Goal: Navigation & Orientation: Find specific page/section

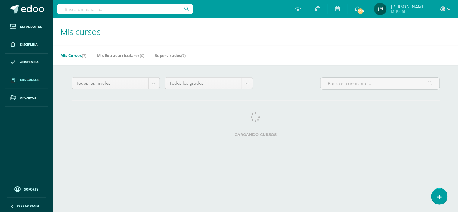
click at [80, 108] on div "Todos los niveles Todos los niveles Preprimaria [PERSON_NAME]. [GEOGRAPHIC_DATA…" at bounding box center [256, 108] width 393 height 86
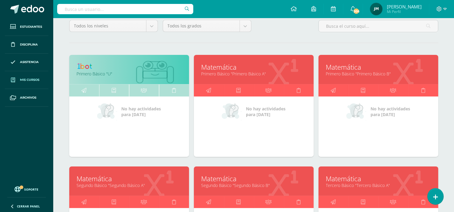
scroll to position [70, 0]
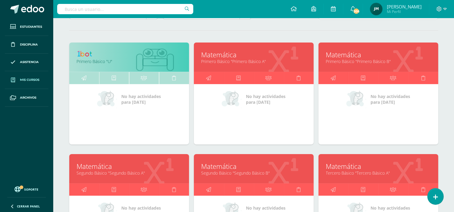
click at [127, 173] on link "Segundo Básico "Segundo Básico A"" at bounding box center [129, 173] width 105 height 6
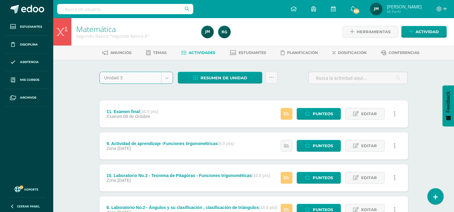
select select "Unidad 3"
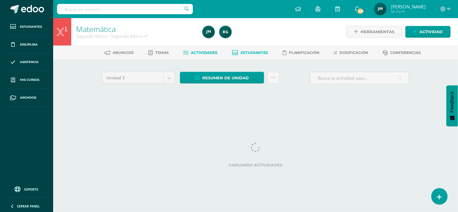
click at [255, 57] on link "Estudiantes" at bounding box center [250, 53] width 36 height 10
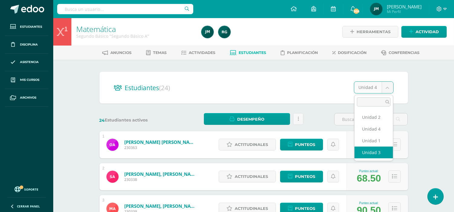
select select "/dashboard/teacher/section/1987/students/?unit=91349"
